Goal: Complete application form: Complete application form

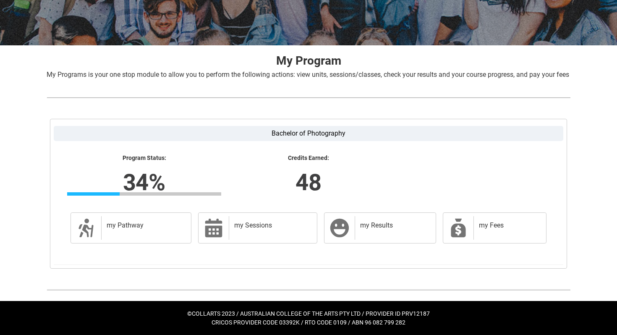
scroll to position [133, 0]
click at [230, 234] on div "my Sessions" at bounding box center [271, 228] width 85 height 24
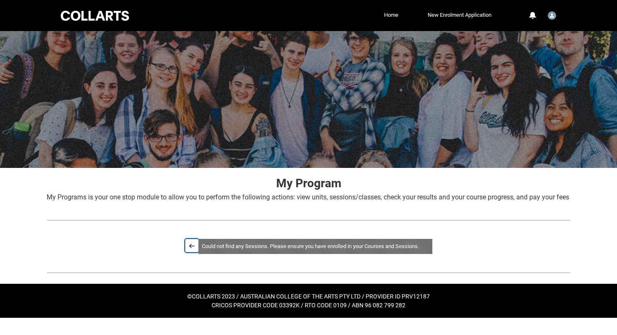
click at [190, 249] on lightning-primitive-icon "button" at bounding box center [192, 246] width 6 height 6
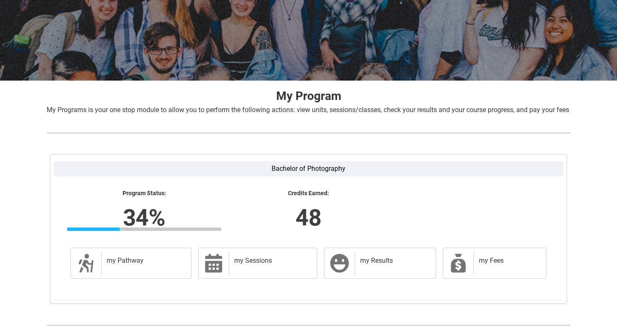
scroll to position [133, 0]
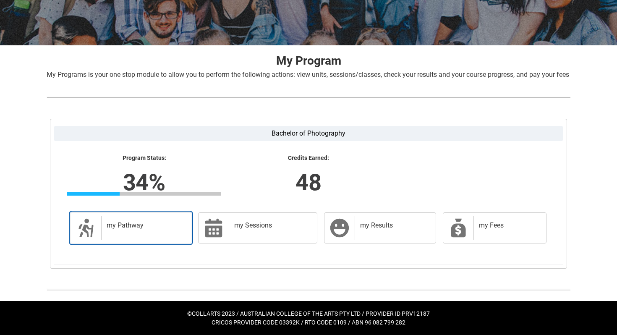
click at [137, 240] on link "my Pathway my Pathway" at bounding box center [131, 228] width 121 height 31
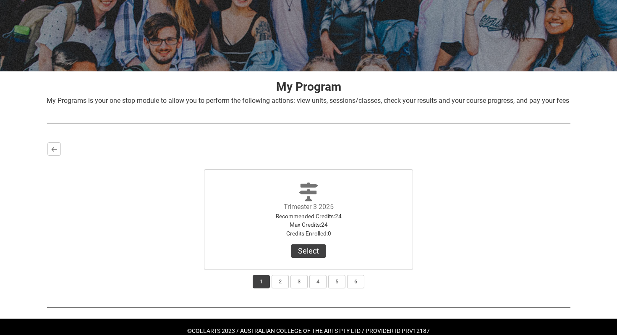
scroll to position [124, 0]
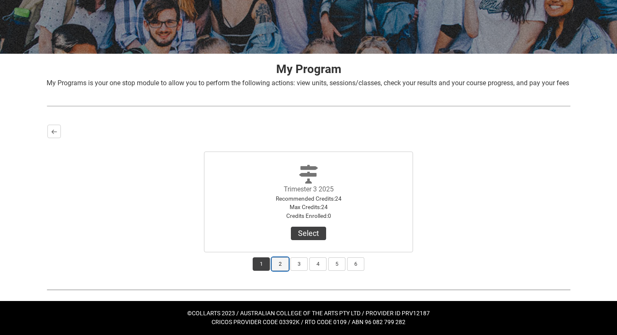
click at [275, 262] on button "2" at bounding box center [280, 263] width 17 height 13
click at [300, 231] on button "Select Term" at bounding box center [308, 233] width 55 height 13
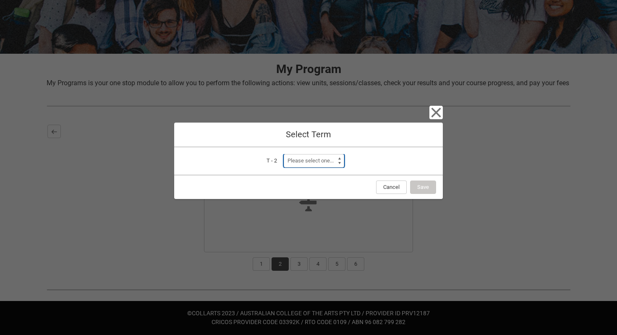
click at [332, 158] on select "Please select one... Trimester 1 2026" at bounding box center [314, 160] width 60 height 13
click at [383, 184] on button "Cancel" at bounding box center [391, 187] width 31 height 13
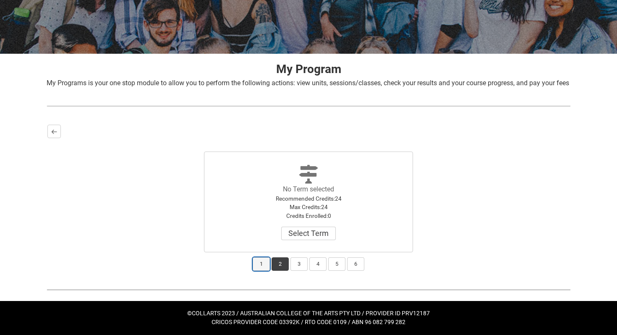
click at [263, 264] on button "1" at bounding box center [261, 263] width 17 height 13
click at [299, 238] on button "Select" at bounding box center [308, 233] width 35 height 13
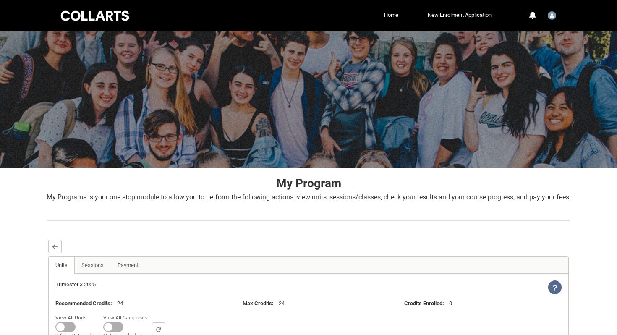
scroll to position [104, 0]
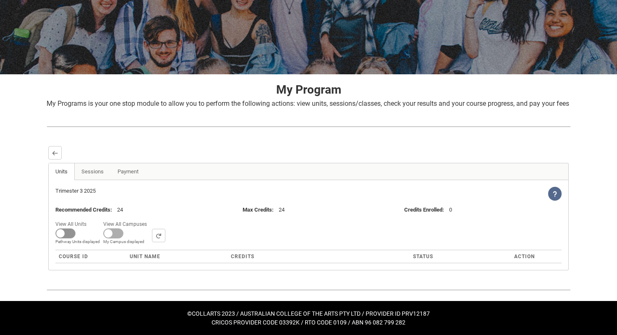
click at [69, 234] on span at bounding box center [65, 233] width 20 height 10
click at [89, 219] on input "View All Units All Units displayed Pathway Units displayed" at bounding box center [89, 218] width 0 height 0
checkbox input "true"
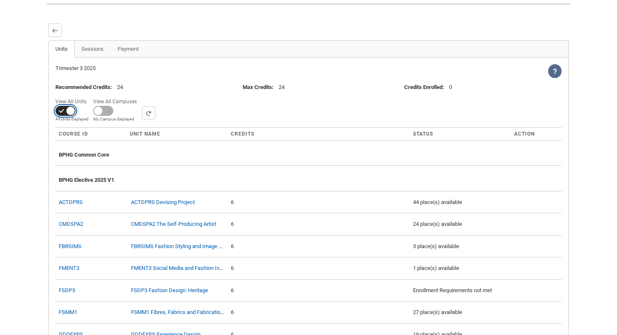
scroll to position [217, 0]
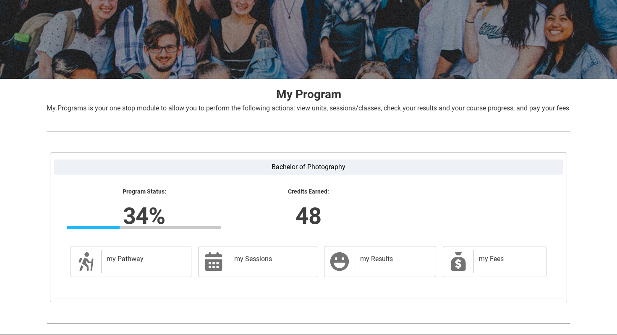
scroll to position [133, 0]
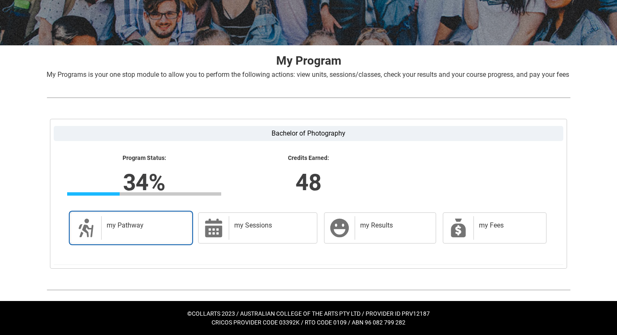
click at [155, 226] on h2 "my Pathway" at bounding box center [145, 225] width 76 height 8
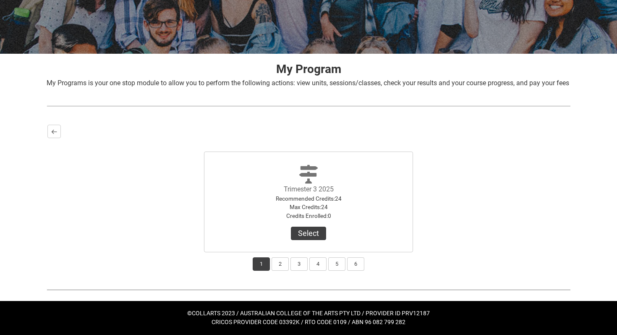
scroll to position [123, 0]
click at [305, 235] on button "Select" at bounding box center [308, 233] width 35 height 13
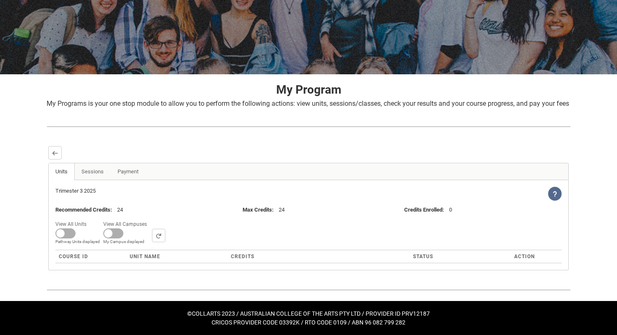
scroll to position [104, 0]
click at [96, 176] on link "Sessions" at bounding box center [92, 171] width 37 height 17
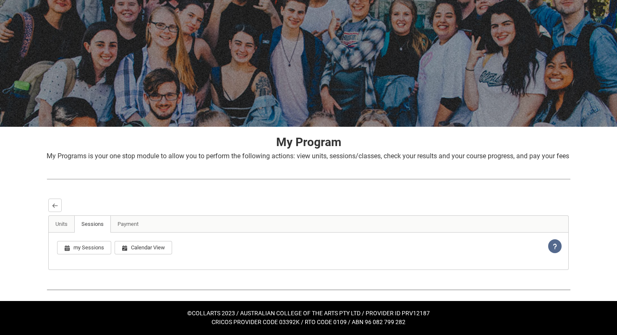
scroll to position [66, 0]
click at [123, 233] on div "Loading... This page should update in a few seconds... my Sessions Calendar Vie…" at bounding box center [308, 251] width 521 height 37
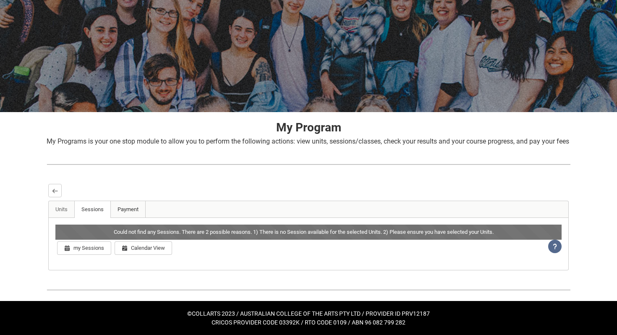
click at [126, 208] on link "Payment" at bounding box center [127, 209] width 35 height 17
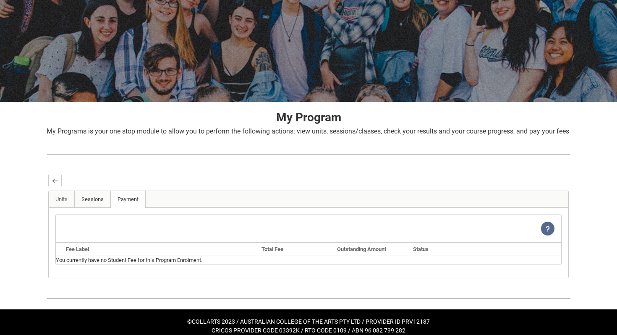
click at [101, 208] on link "Sessions" at bounding box center [92, 199] width 37 height 17
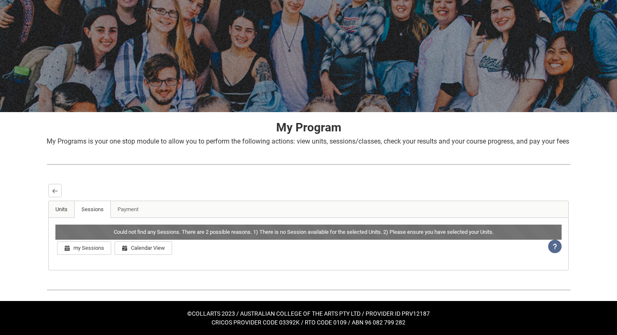
click at [63, 213] on link "Units" at bounding box center [62, 209] width 26 height 17
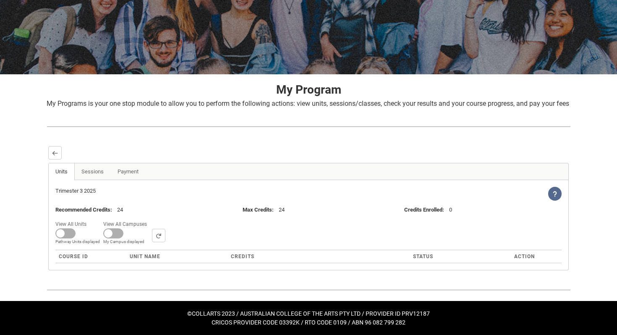
scroll to position [0, 0]
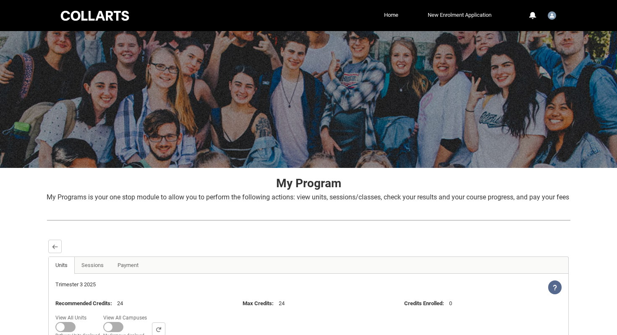
click at [453, 16] on link "New Enrolment Application" at bounding box center [460, 15] width 68 height 13
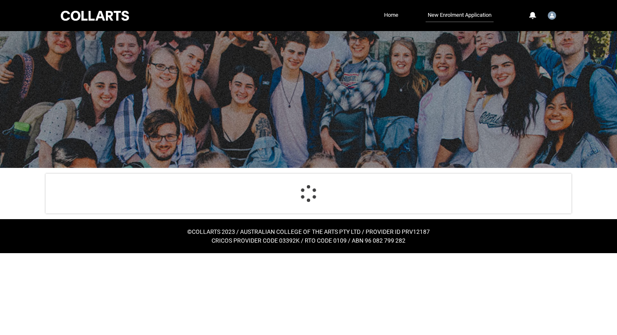
select select "Citizenship.1"
select select "Heard_About_Collarts_Picklist.Online Search (Google)"
select select "Country_Choice.1101"
select select "P_Contact_Time_Morning"
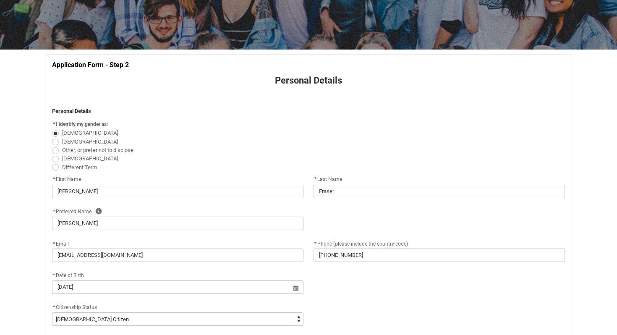
scroll to position [119, 0]
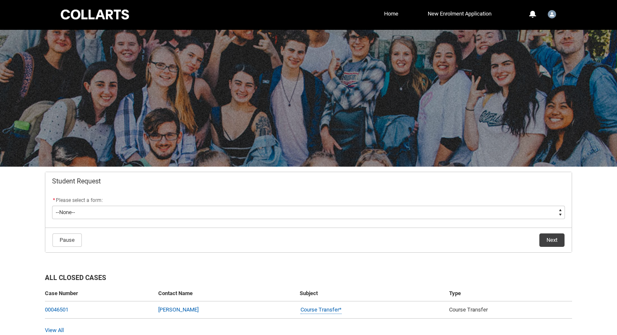
scroll to position [39, 0]
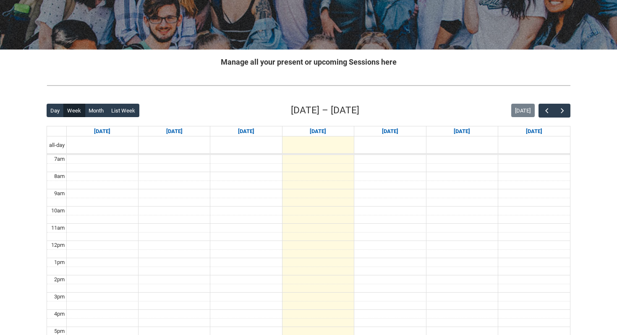
scroll to position [122, 0]
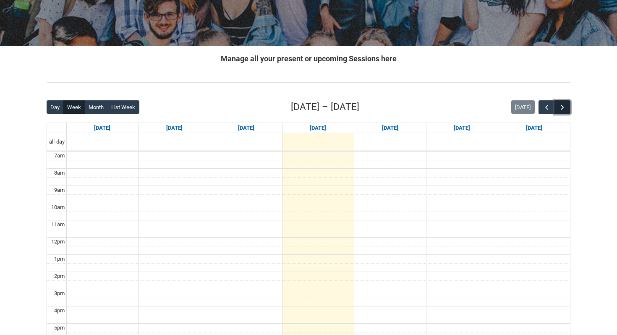
click at [565, 108] on span "button" at bounding box center [563, 107] width 8 height 8
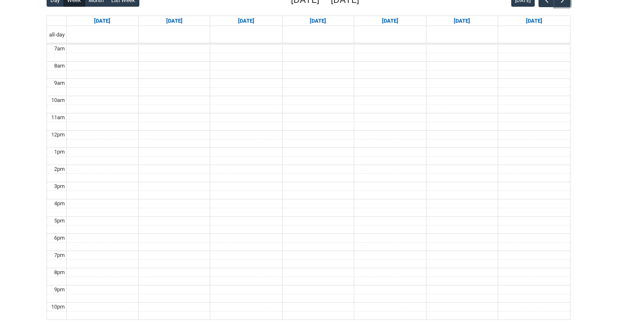
scroll to position [231, 0]
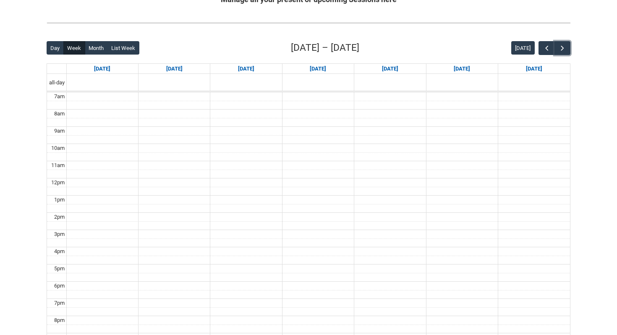
scroll to position [180, 0]
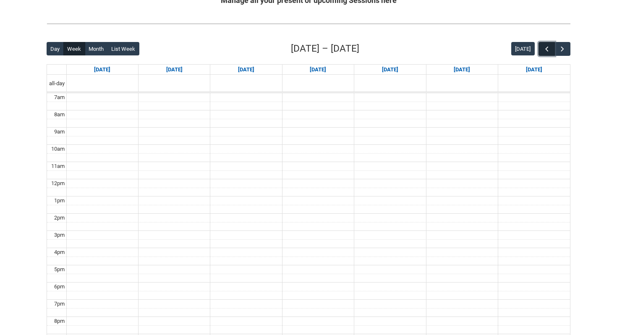
click at [544, 45] on span "button" at bounding box center [547, 49] width 8 height 8
